Goal: Task Accomplishment & Management: Use online tool/utility

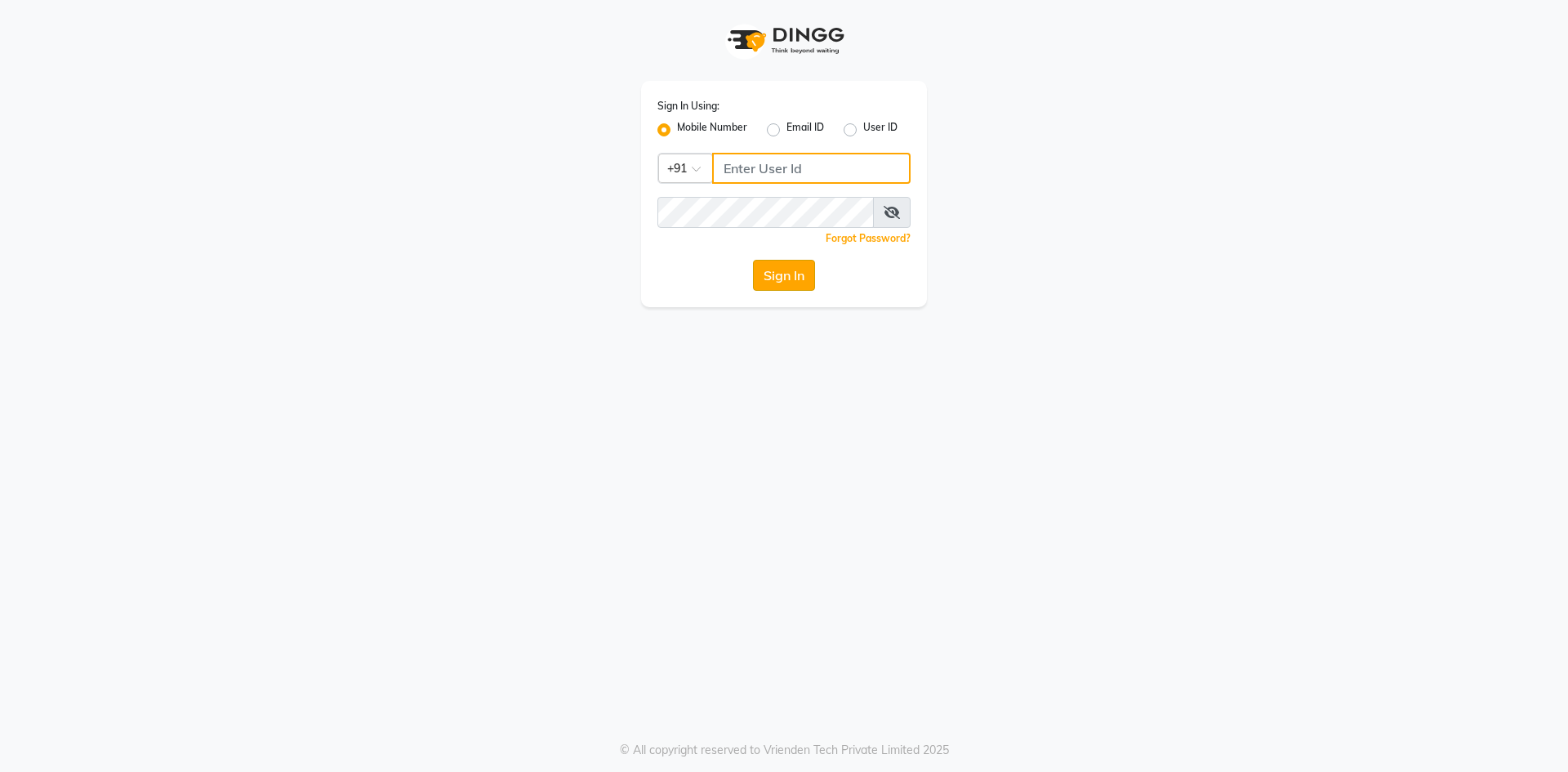
type input "8287180655"
click at [790, 272] on button "Sign In" at bounding box center [784, 275] width 62 height 31
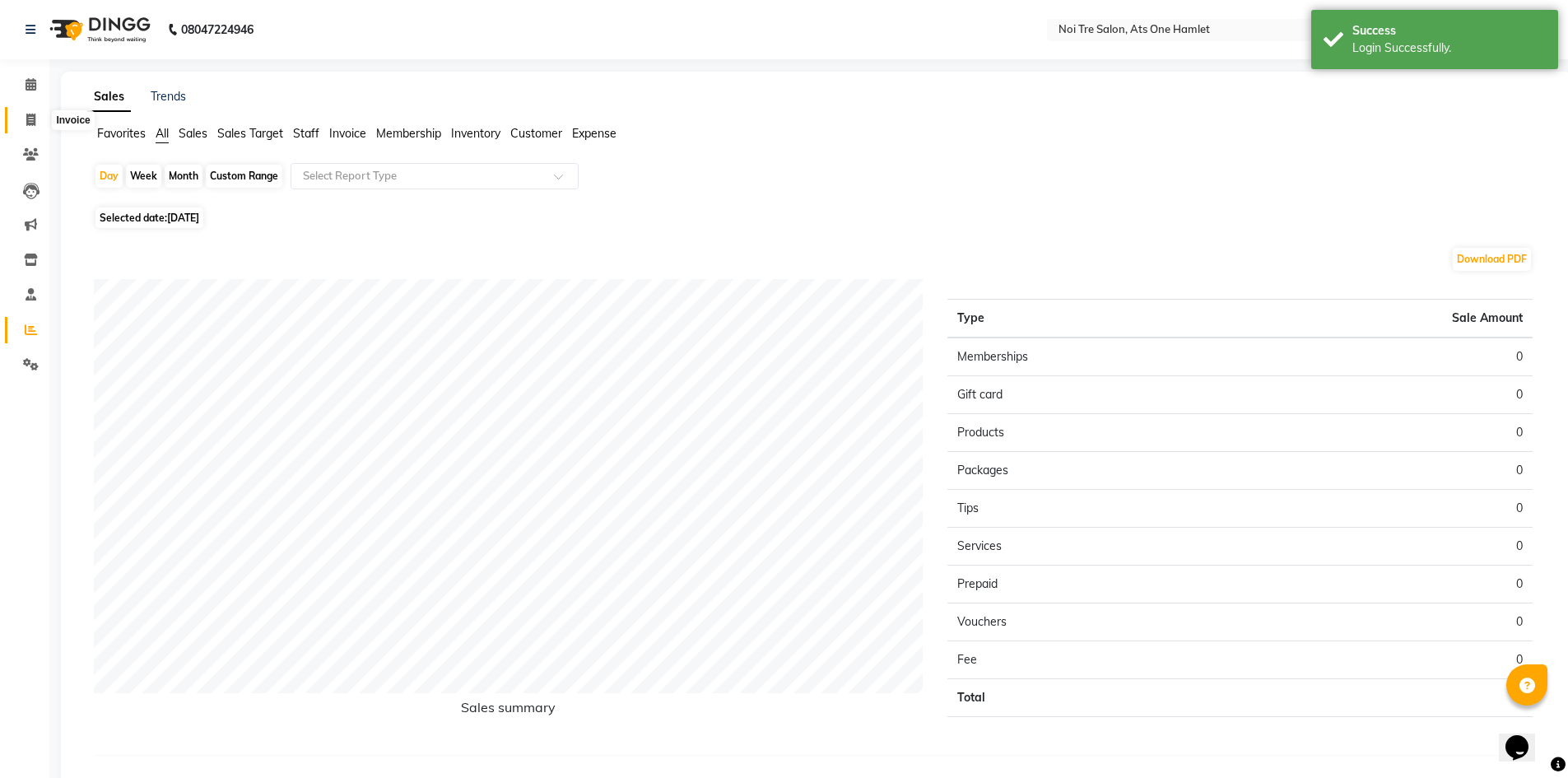
click at [37, 121] on span at bounding box center [31, 121] width 29 height 19
select select "5096"
select select "service"
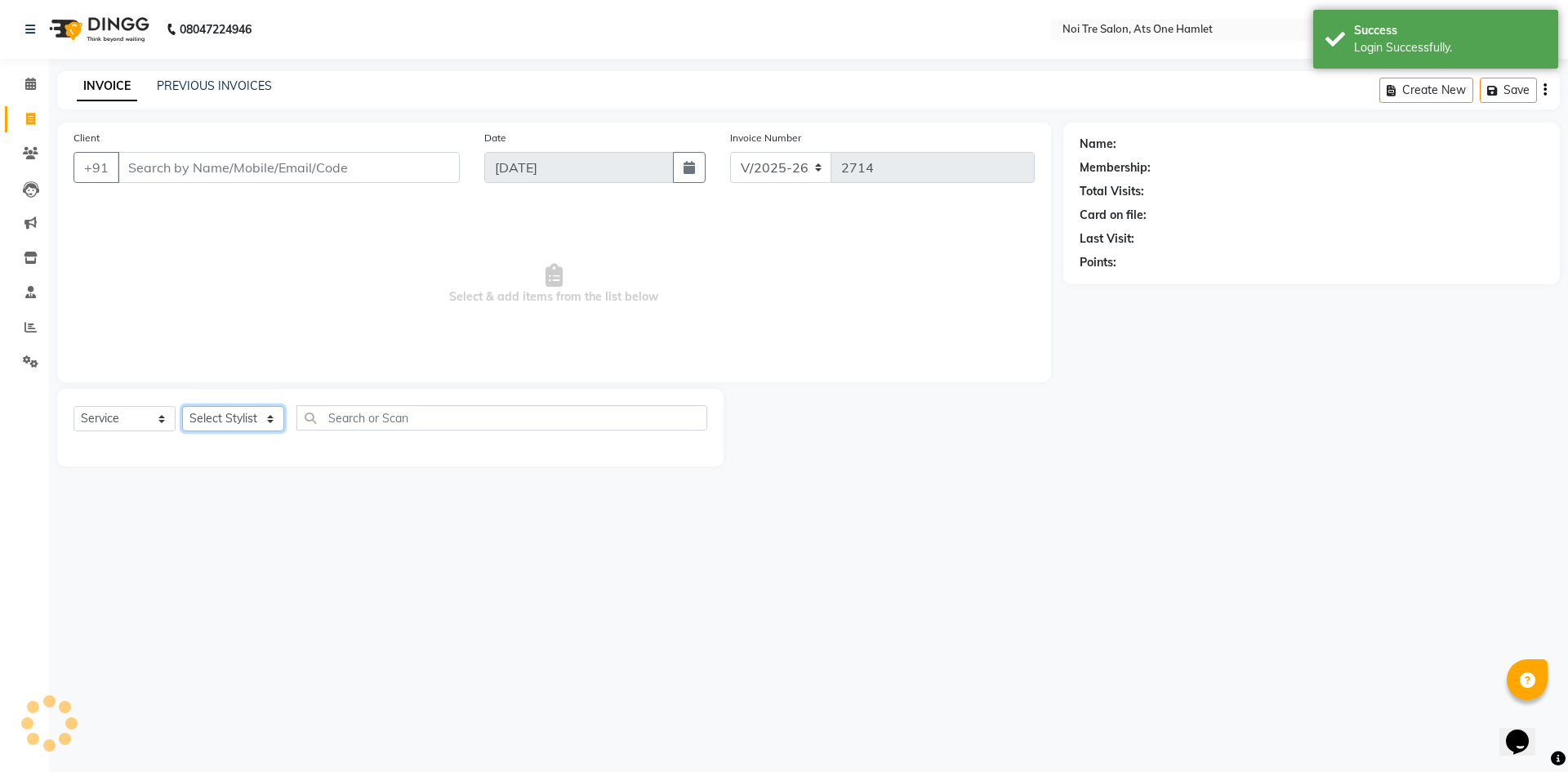
click at [237, 419] on select "Select Stylist" at bounding box center [232, 418] width 102 height 25
select select "82024"
click at [182, 406] on select "Select Stylist [PERSON_NAME] [PERSON_NAME] [PERSON_NAME] [PERSON_NAME] 104 [PER…" at bounding box center [238, 418] width 114 height 25
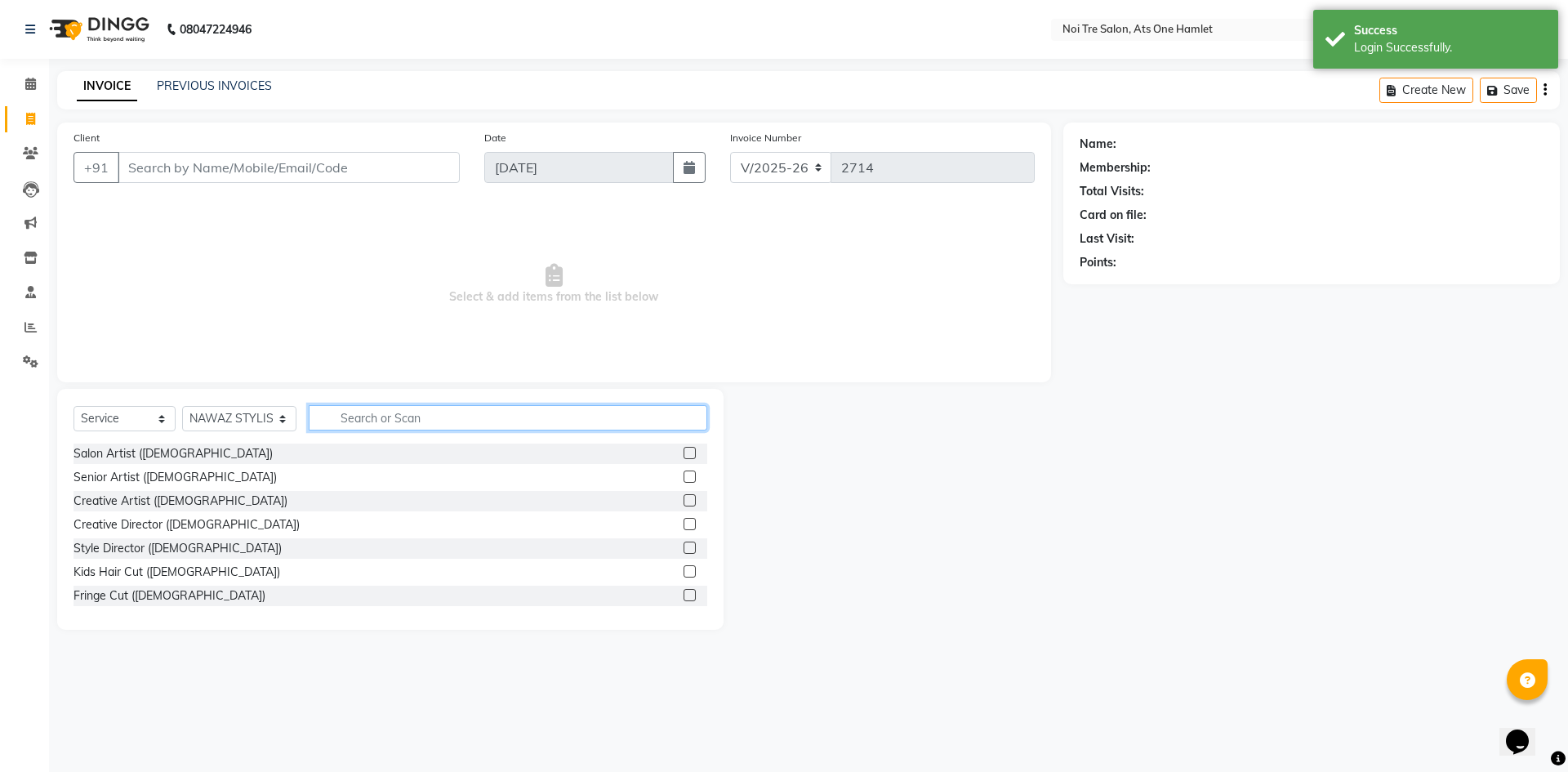
click at [449, 417] on input "text" at bounding box center [508, 417] width 399 height 25
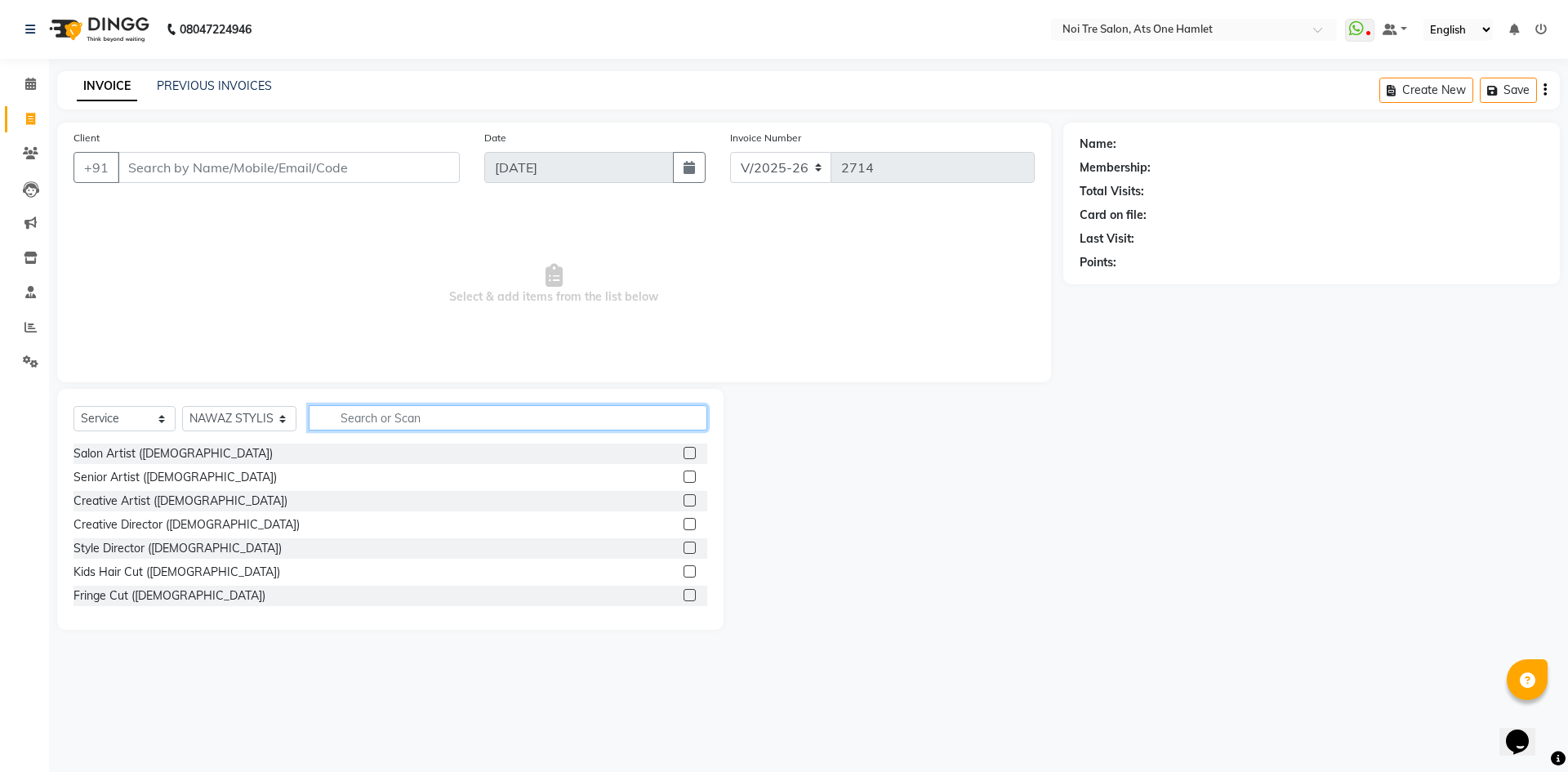
click at [506, 408] on input "text" at bounding box center [508, 417] width 399 height 25
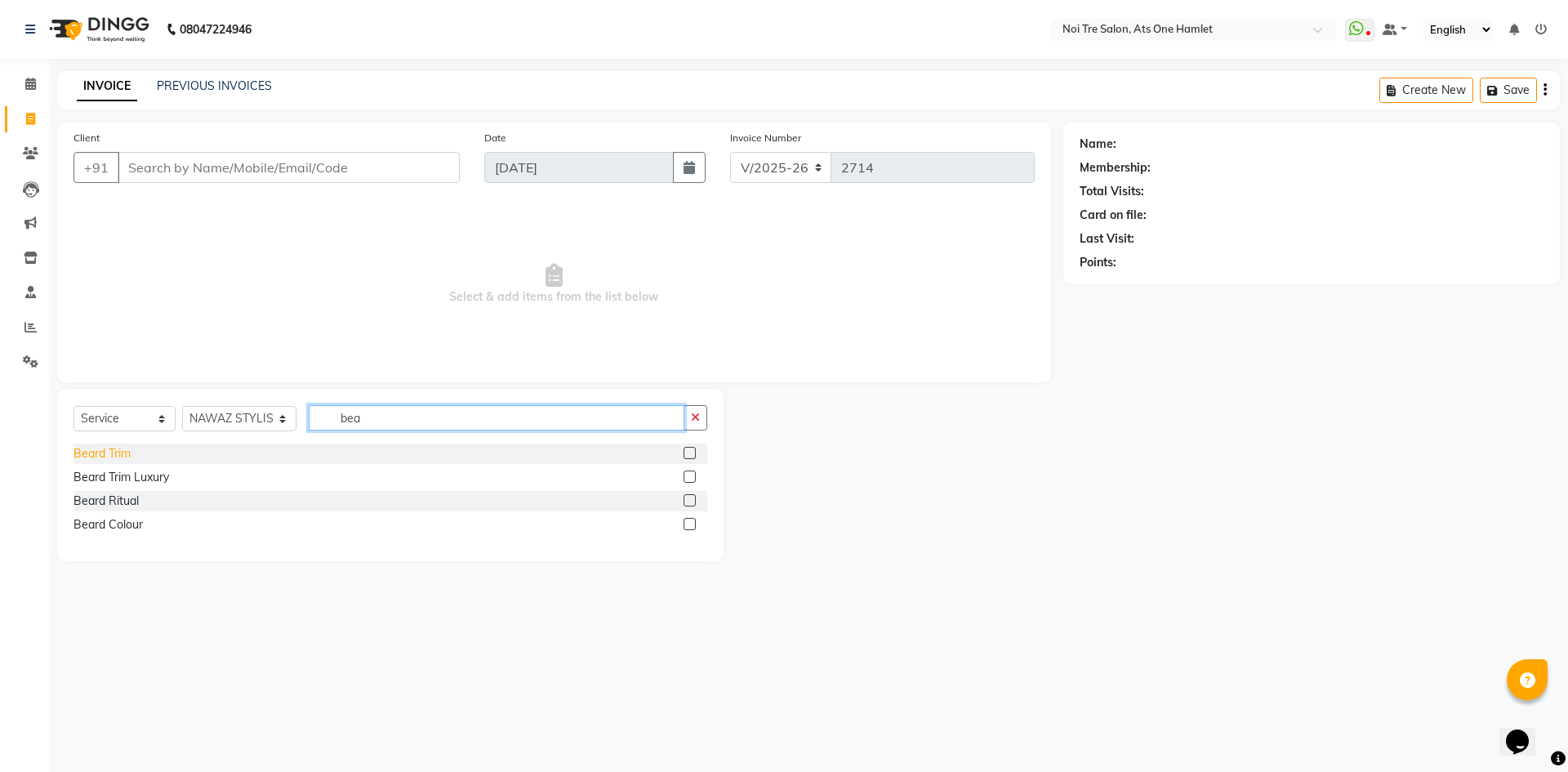
type input "bea"
click at [121, 454] on div "Beard Trim" at bounding box center [102, 453] width 57 height 17
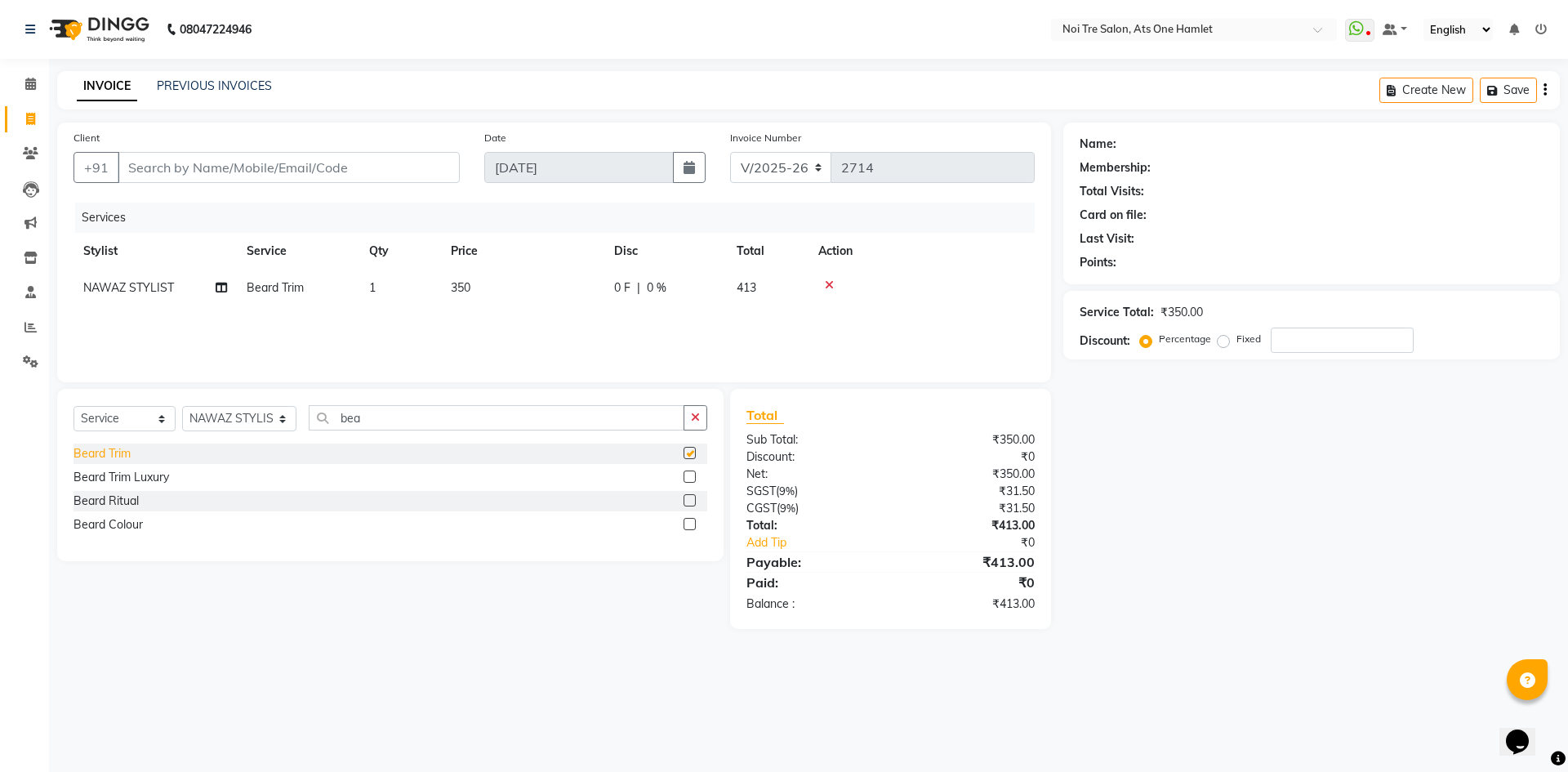
checkbox input "false"
click at [348, 168] on input "Client" at bounding box center [289, 167] width 342 height 31
type input "n"
type input "0"
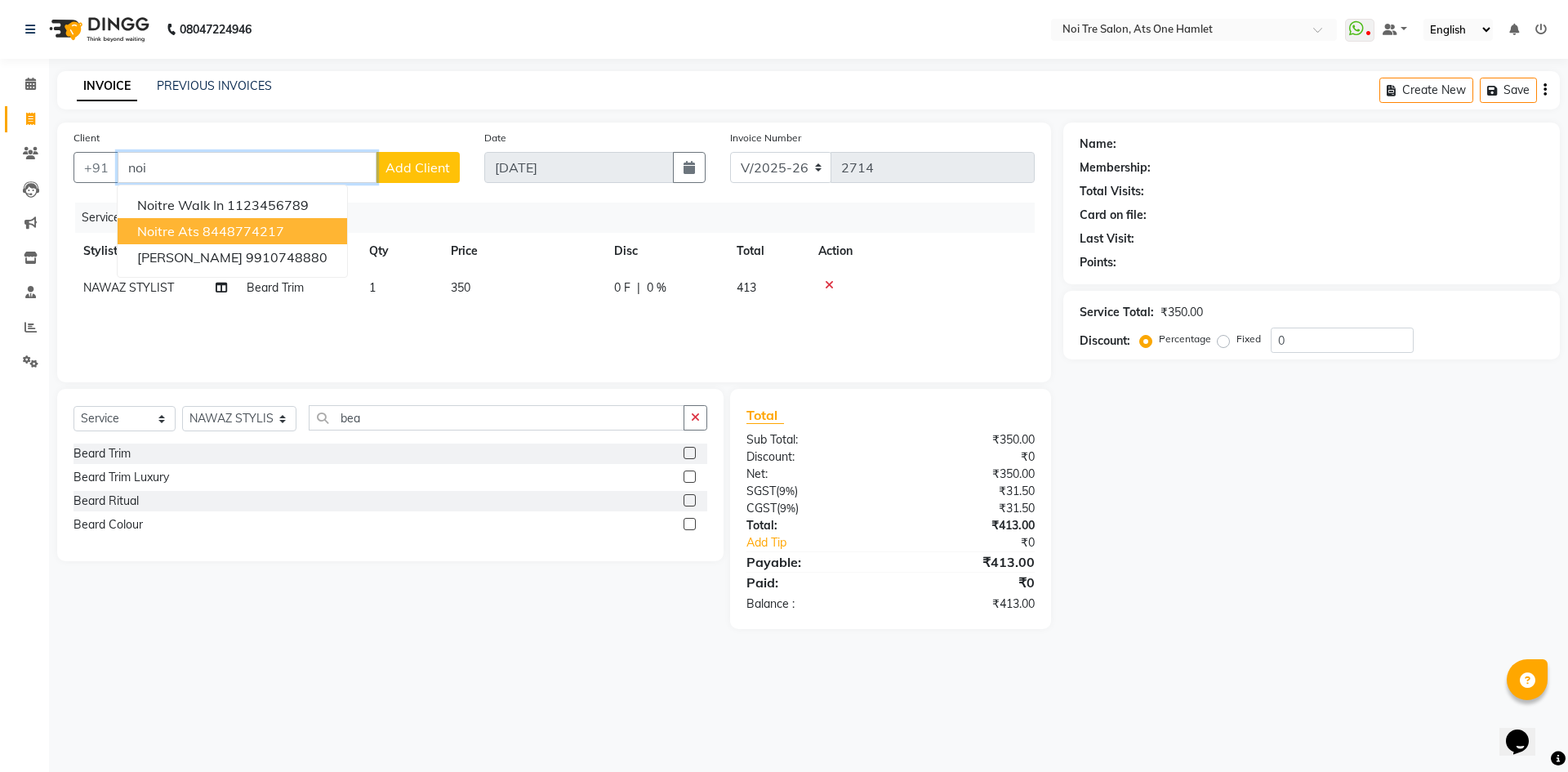
click at [230, 221] on button "Noitre Ats 8448774217" at bounding box center [232, 231] width 230 height 26
type input "8448774217"
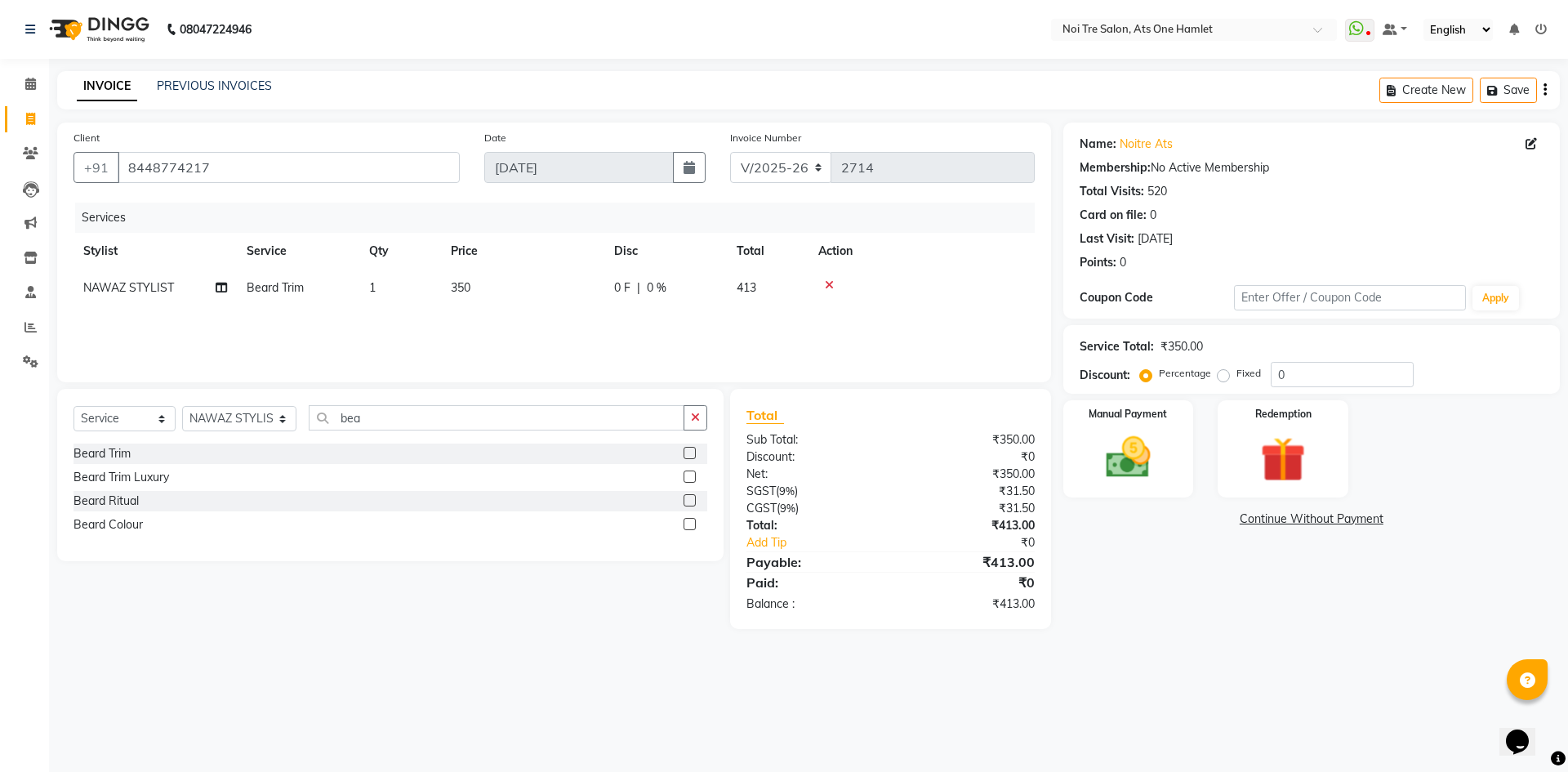
click at [819, 280] on div at bounding box center [921, 285] width 207 height 11
click at [821, 281] on div at bounding box center [921, 285] width 207 height 11
click at [825, 281] on icon at bounding box center [828, 285] width 9 height 11
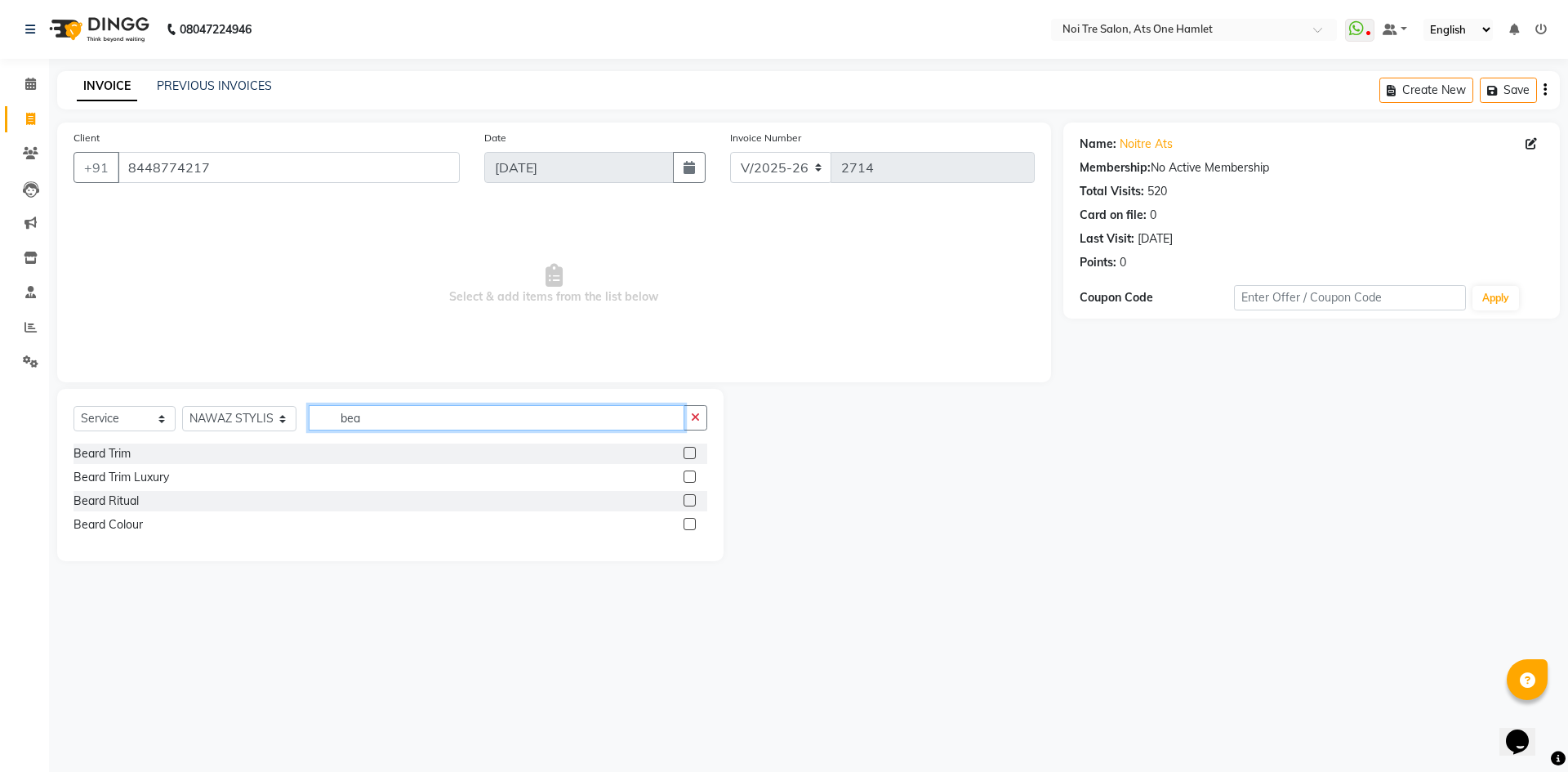
click at [392, 413] on input "bea" at bounding box center [497, 417] width 376 height 25
click at [118, 447] on div "Beard Trim" at bounding box center [102, 453] width 57 height 17
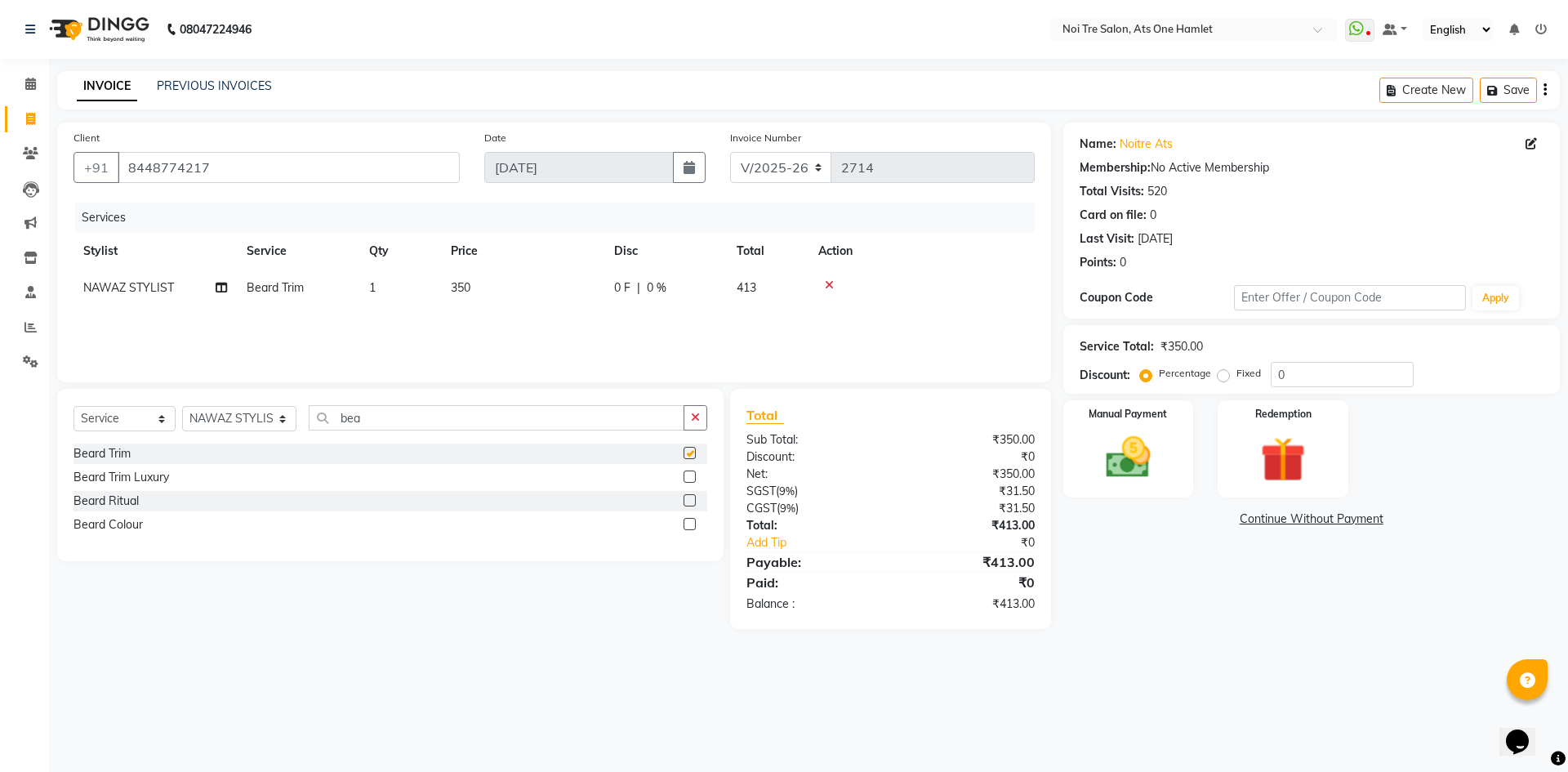
checkbox input "false"
drag, startPoint x: 486, startPoint y: 292, endPoint x: 526, endPoint y: 287, distance: 40.3
click at [488, 290] on td "350" at bounding box center [522, 288] width 164 height 36
select select "82024"
drag, startPoint x: 555, startPoint y: 287, endPoint x: 537, endPoint y: 281, distance: 19.0
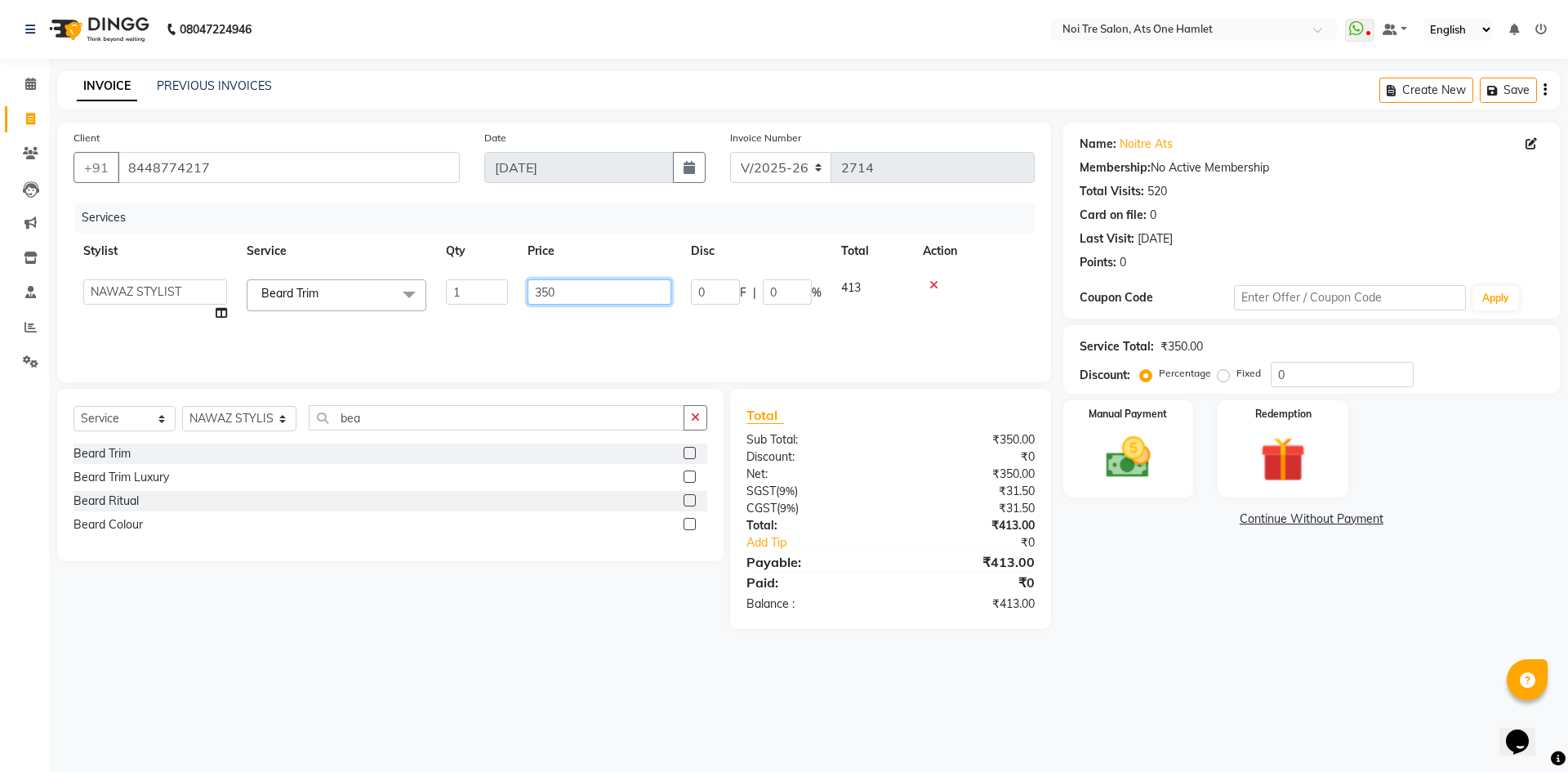
click at [537, 281] on input "350" at bounding box center [599, 292] width 144 height 25
type input "347"
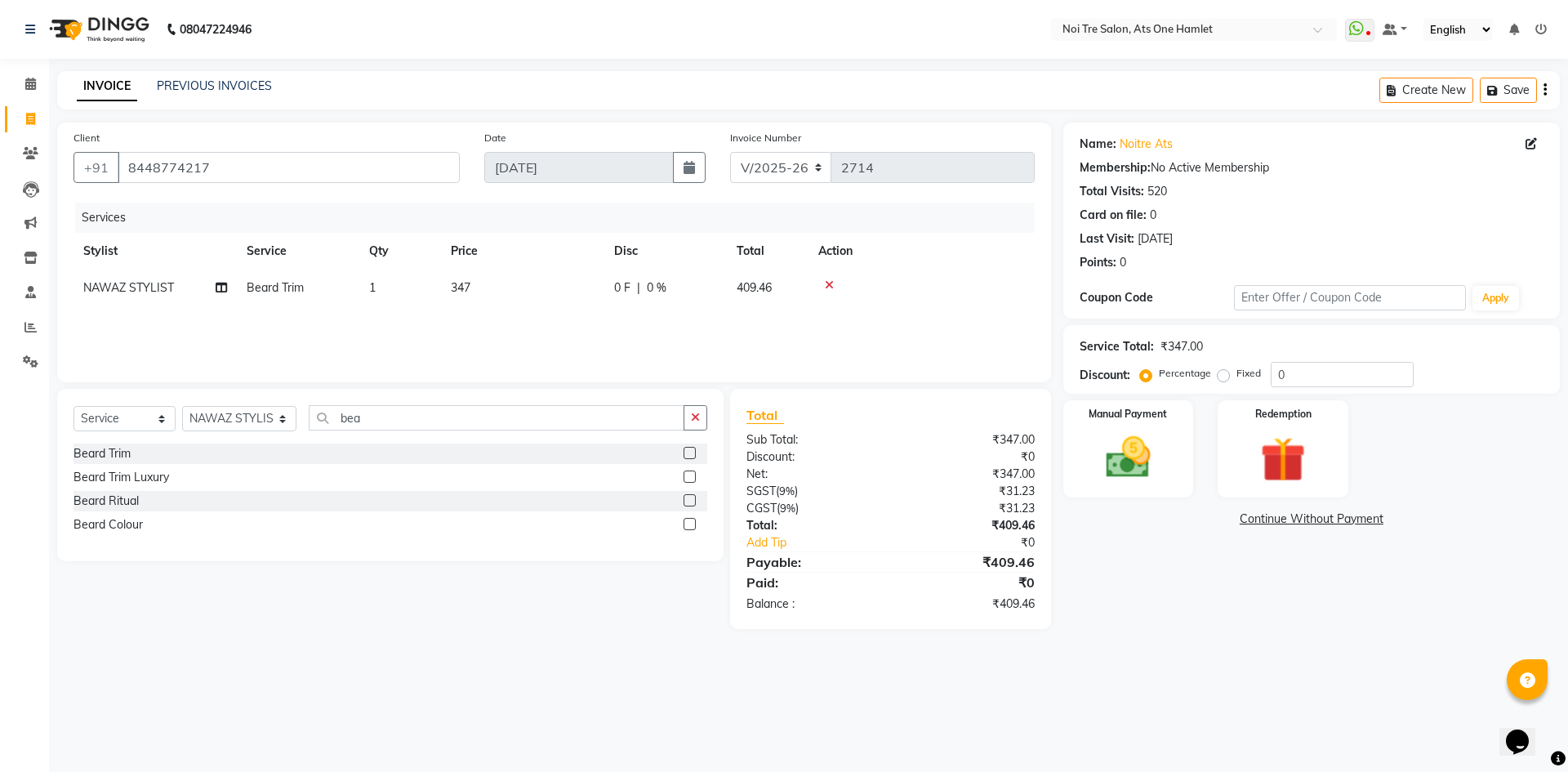
drag, startPoint x: 610, startPoint y: 676, endPoint x: 709, endPoint y: 626, distance: 110.9
click at [611, 676] on div "08047224946 Select Location × Noi Tre Salon, Ats One Hamlet WhatsApp Status ✕ S…" at bounding box center [784, 386] width 1568 height 772
drag, startPoint x: 1145, startPoint y: 472, endPoint x: 1156, endPoint y: 468, distance: 11.7
click at [1145, 472] on img at bounding box center [1127, 457] width 76 height 54
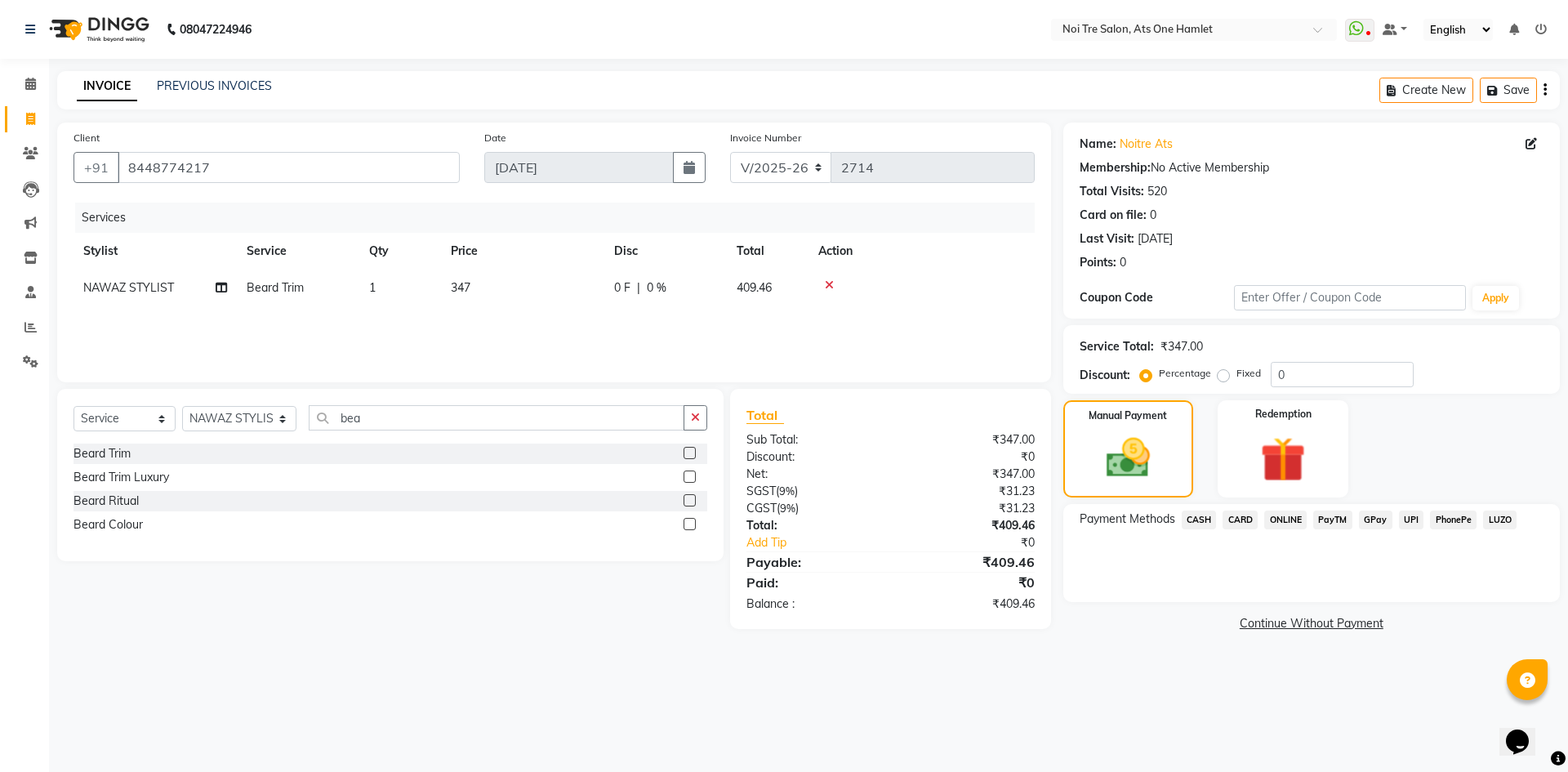
click at [1275, 519] on span "ONLINE" at bounding box center [1285, 519] width 42 height 19
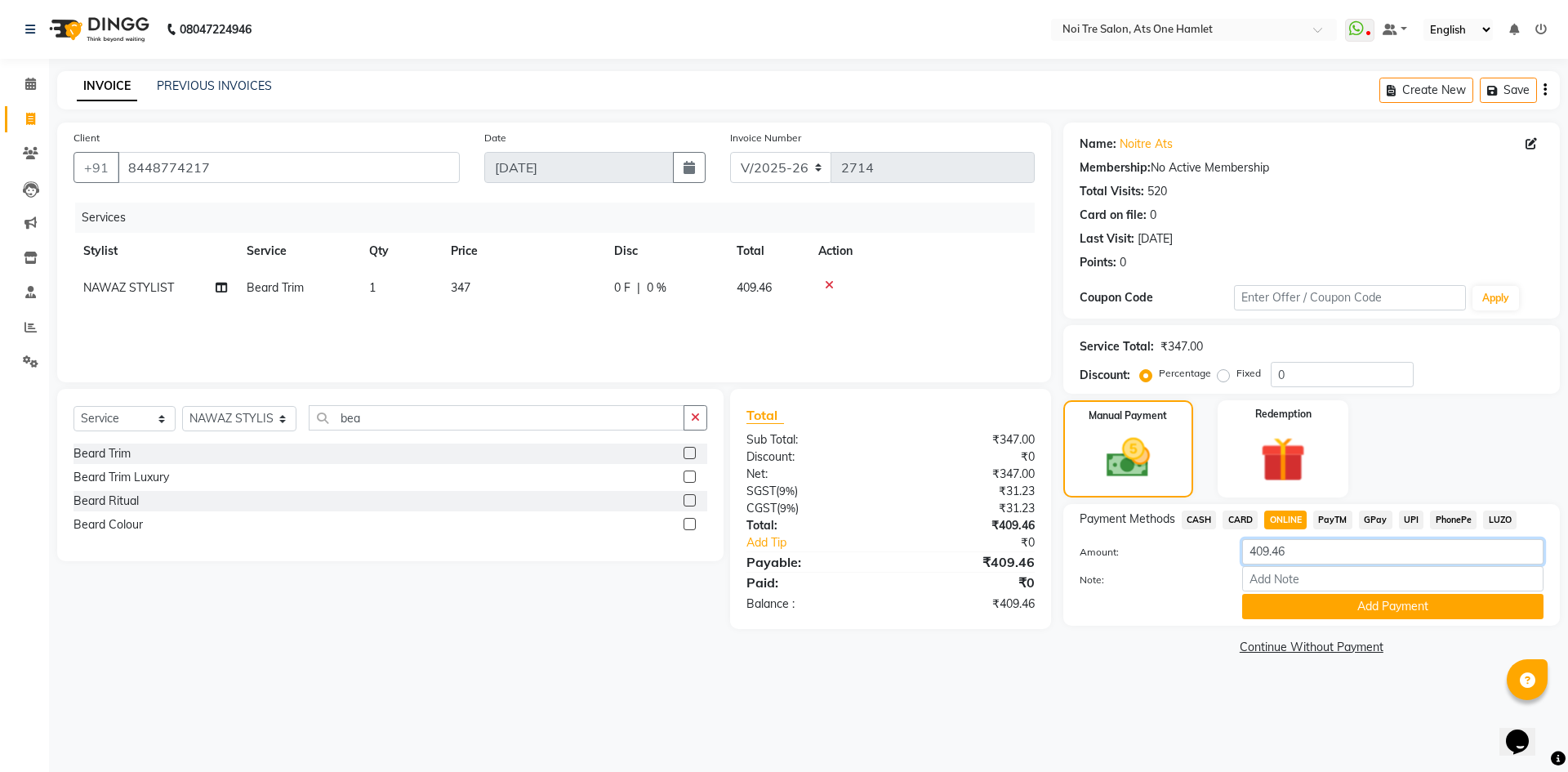
drag, startPoint x: 1305, startPoint y: 556, endPoint x: 1154, endPoint y: 557, distance: 151.0
click at [1154, 557] on div "Amount: 409.46" at bounding box center [1312, 552] width 488 height 28
type input "450"
click at [1371, 605] on button "Add Payment" at bounding box center [1392, 606] width 301 height 25
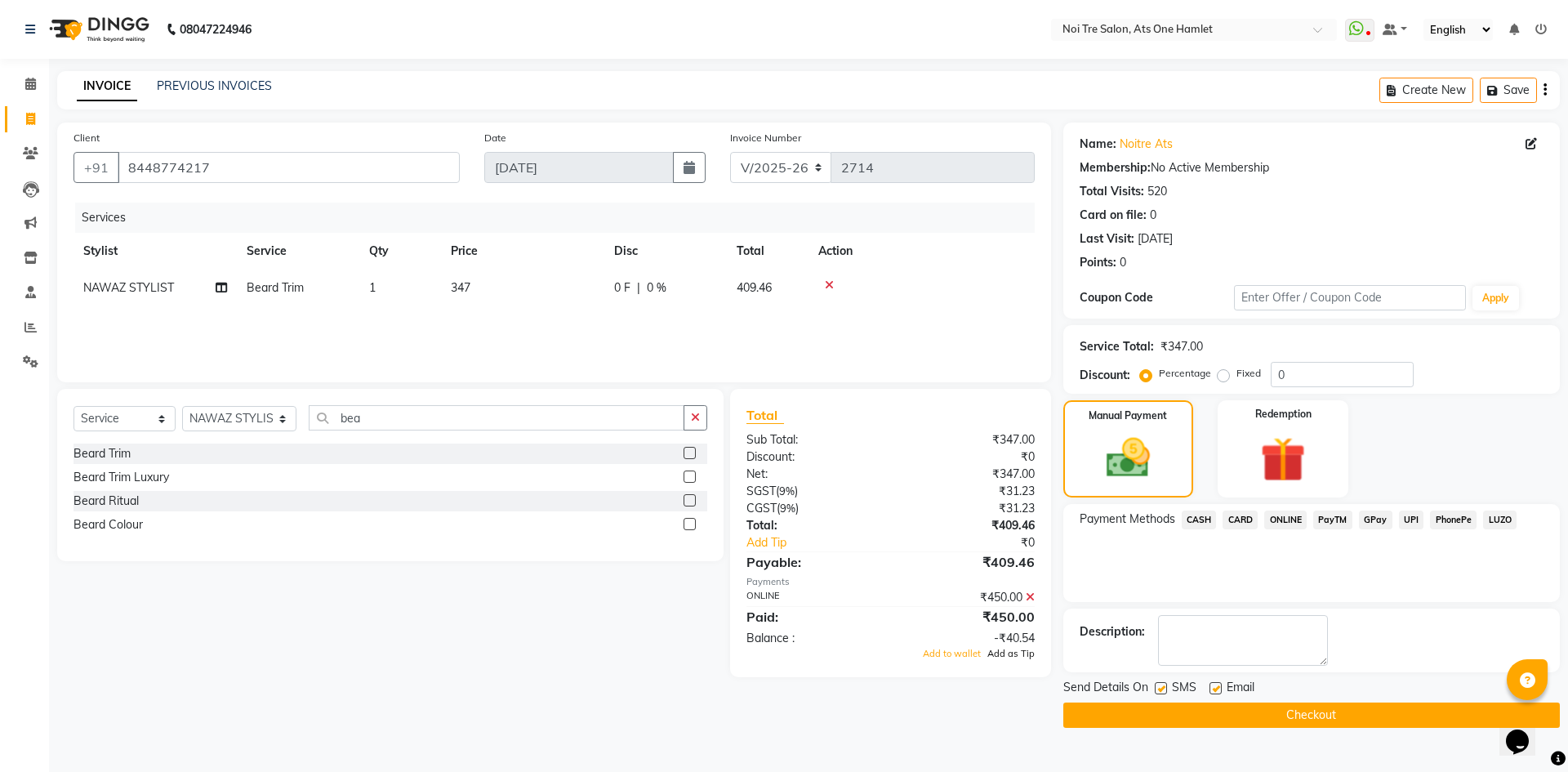
click at [1003, 648] on span "Add as Tip" at bounding box center [1011, 653] width 48 height 11
click at [1269, 725] on button "Checkout" at bounding box center [1311, 715] width 497 height 25
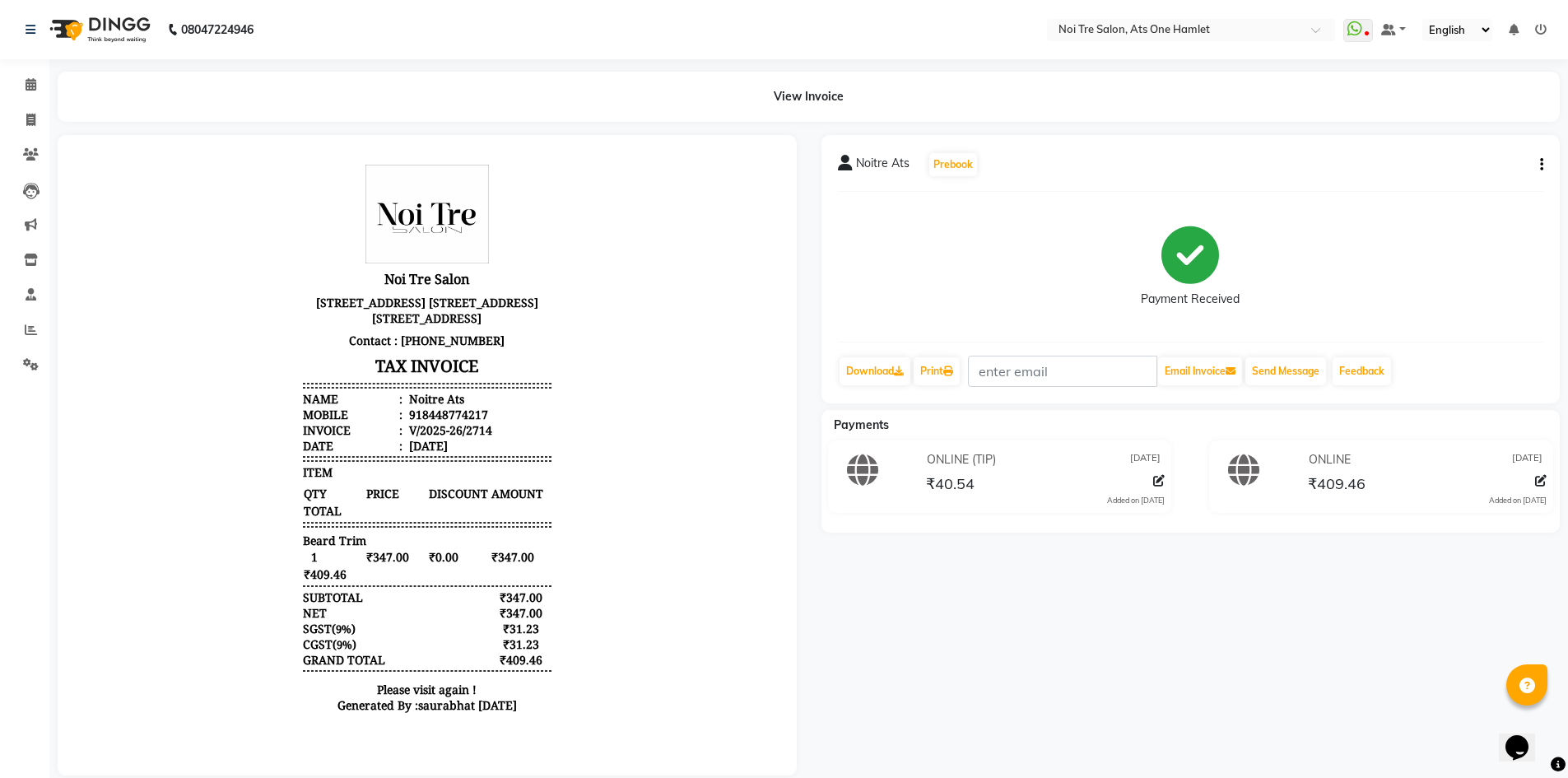
scroll to position [22, 0]
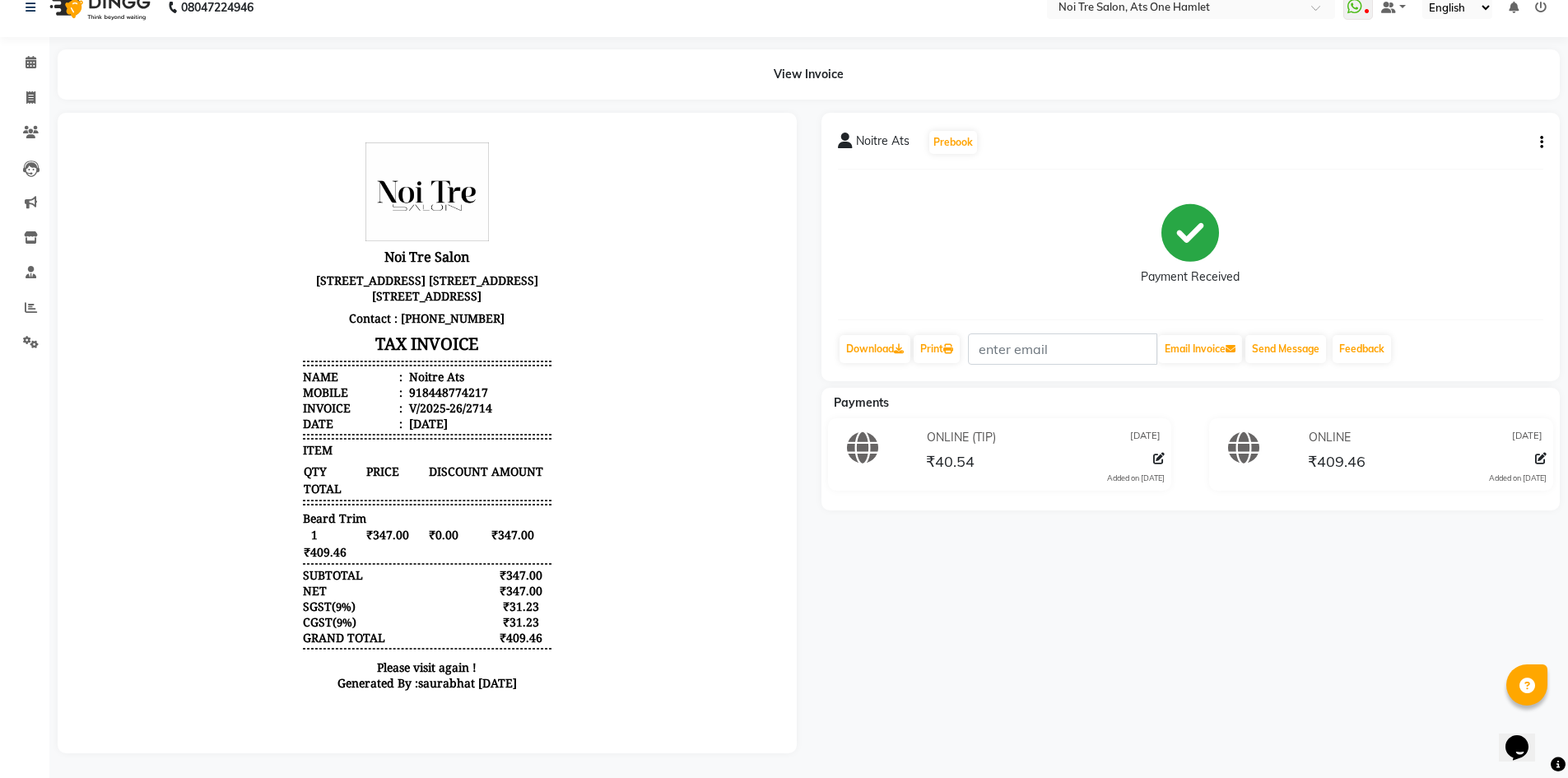
click at [237, 290] on body "Noi Tre Salon [STREET_ADDRESS] [STREET_ADDRESS] [STREET_ADDRESS] Contact : [PHO…" at bounding box center [427, 421] width 693 height 571
